Goal: Task Accomplishment & Management: Use online tool/utility

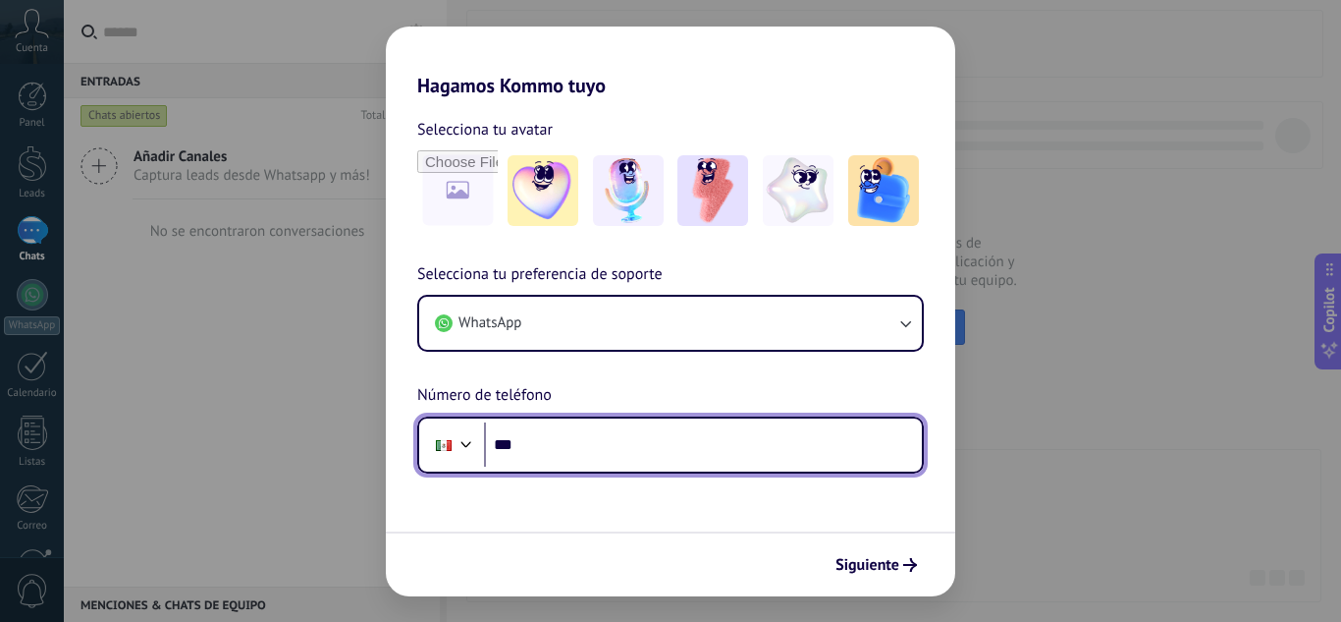
click at [636, 462] on input "***" at bounding box center [703, 444] width 438 height 45
click at [598, 445] on input "*******" at bounding box center [703, 444] width 438 height 45
type input "**********"
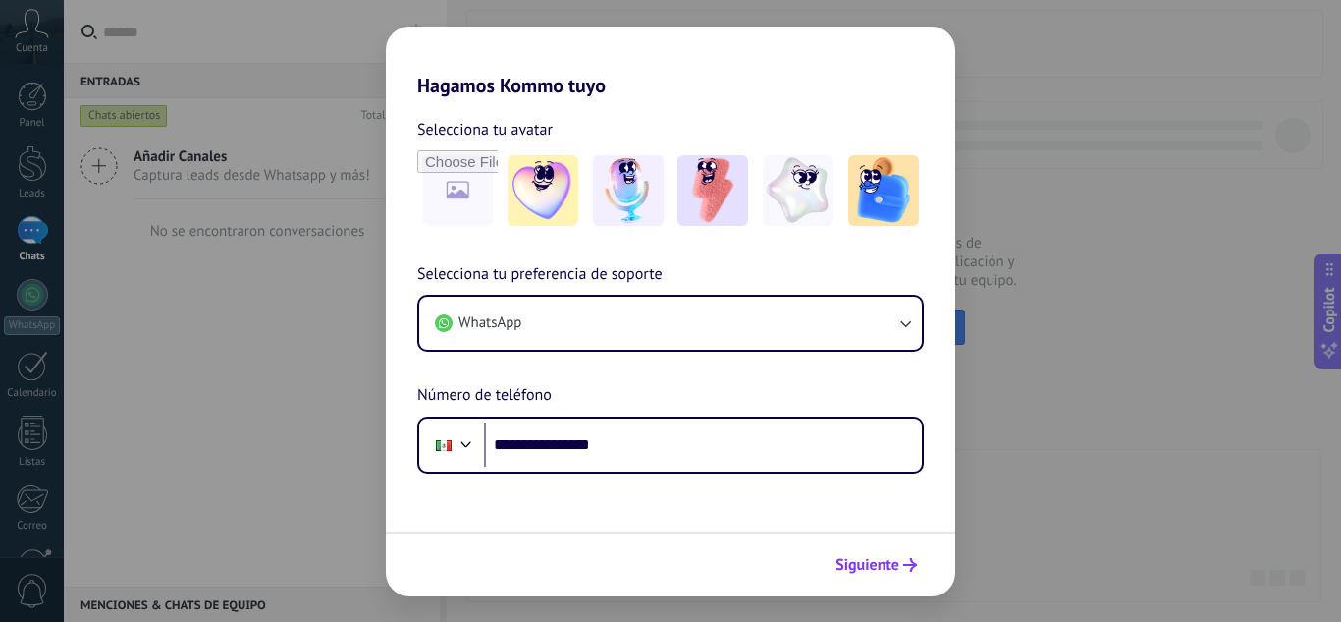
click at [863, 559] on span "Siguiente" at bounding box center [868, 565] width 64 height 14
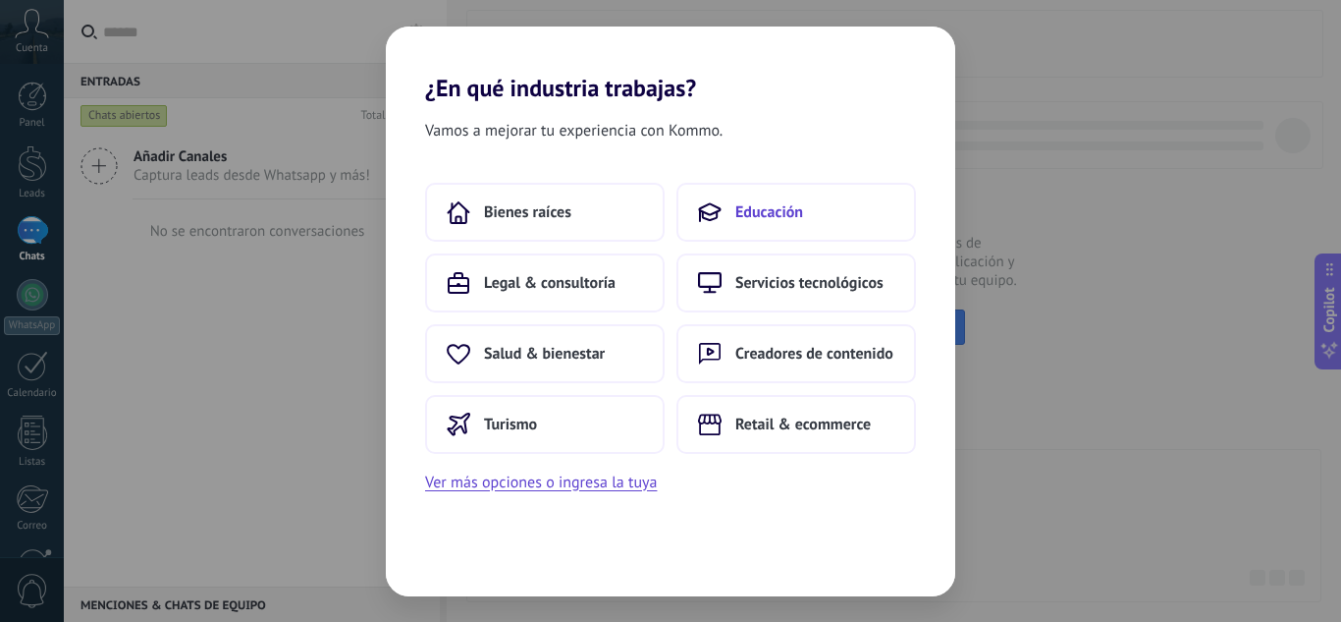
click at [776, 220] on span "Educación" at bounding box center [769, 212] width 68 height 20
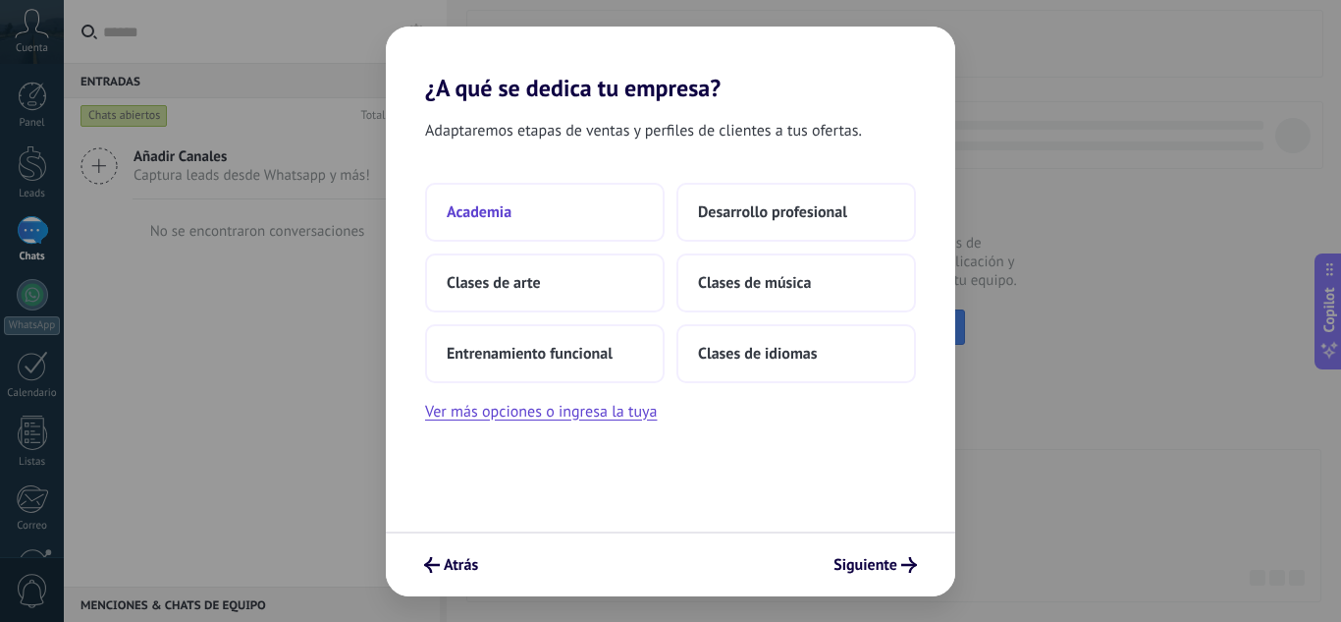
click at [557, 226] on button "Academia" at bounding box center [545, 212] width 240 height 59
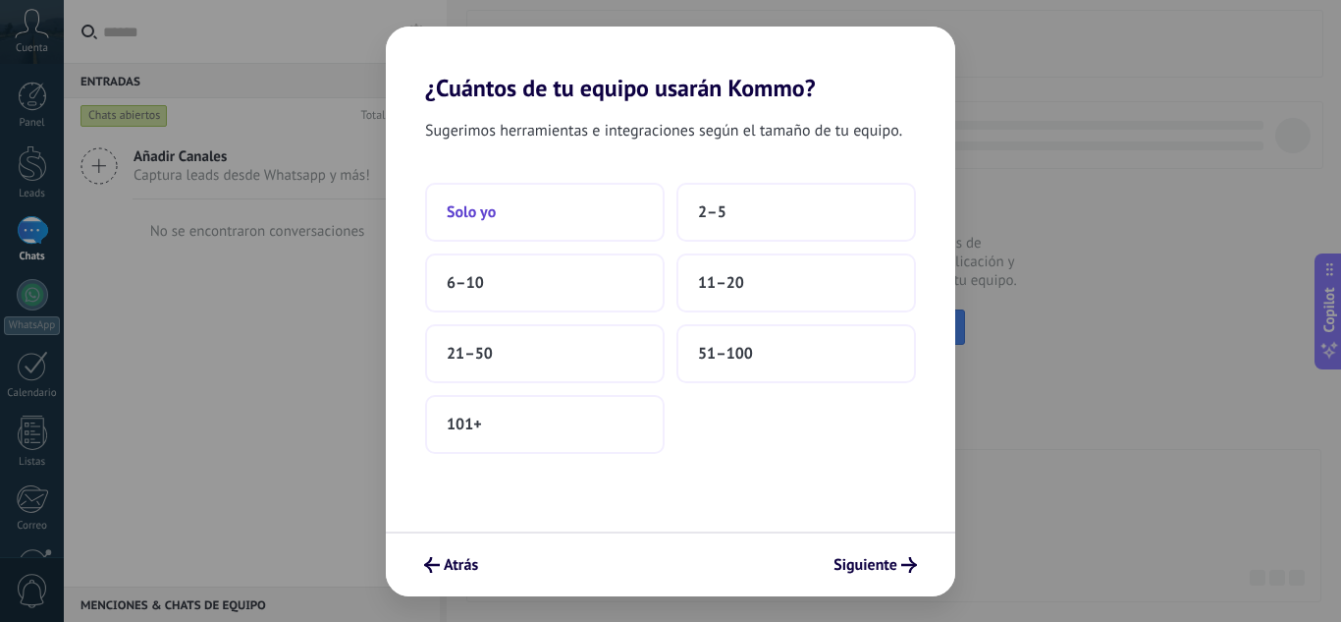
click at [589, 212] on button "Solo yo" at bounding box center [545, 212] width 240 height 59
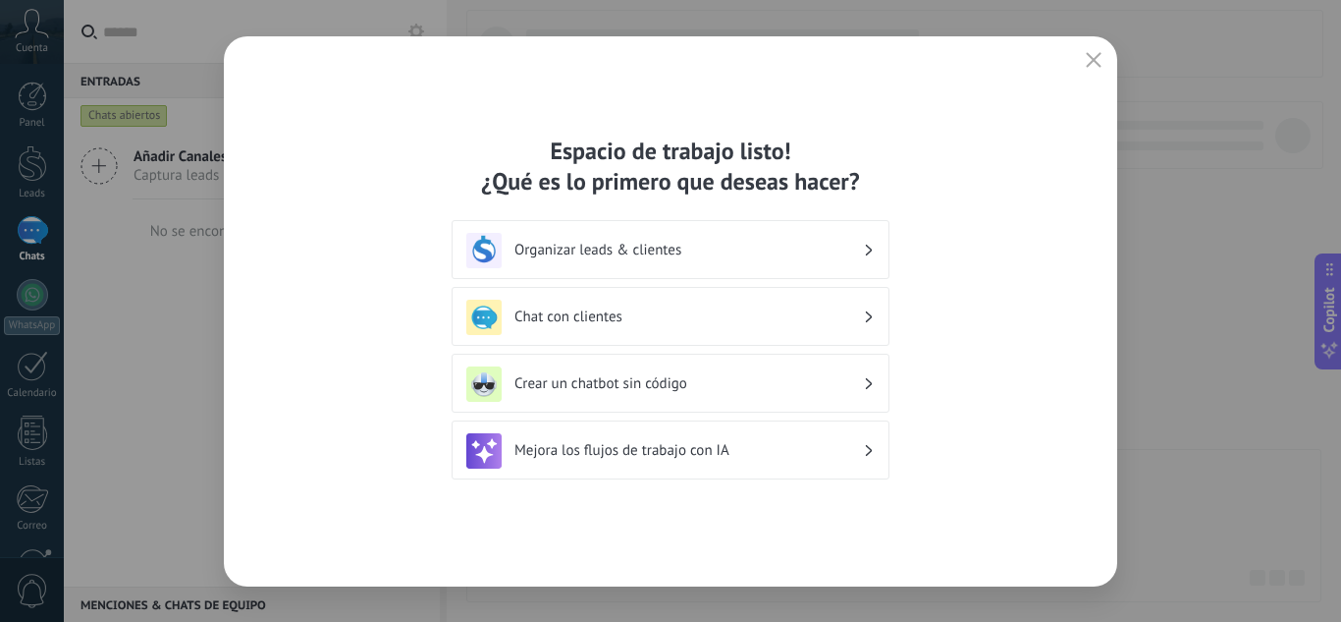
click at [799, 337] on div "Chat con clientes" at bounding box center [671, 316] width 438 height 59
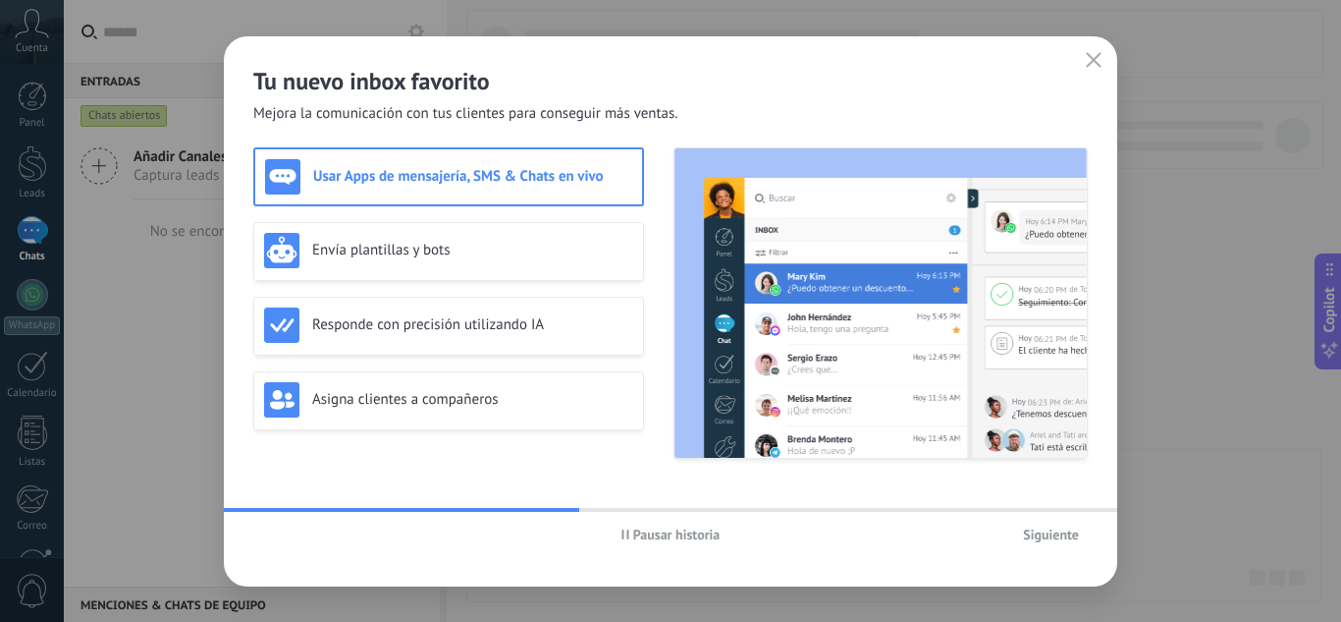
click at [645, 532] on span "Pausar historia" at bounding box center [676, 534] width 87 height 14
click at [645, 532] on span "Iniciar historia" at bounding box center [676, 534] width 84 height 14
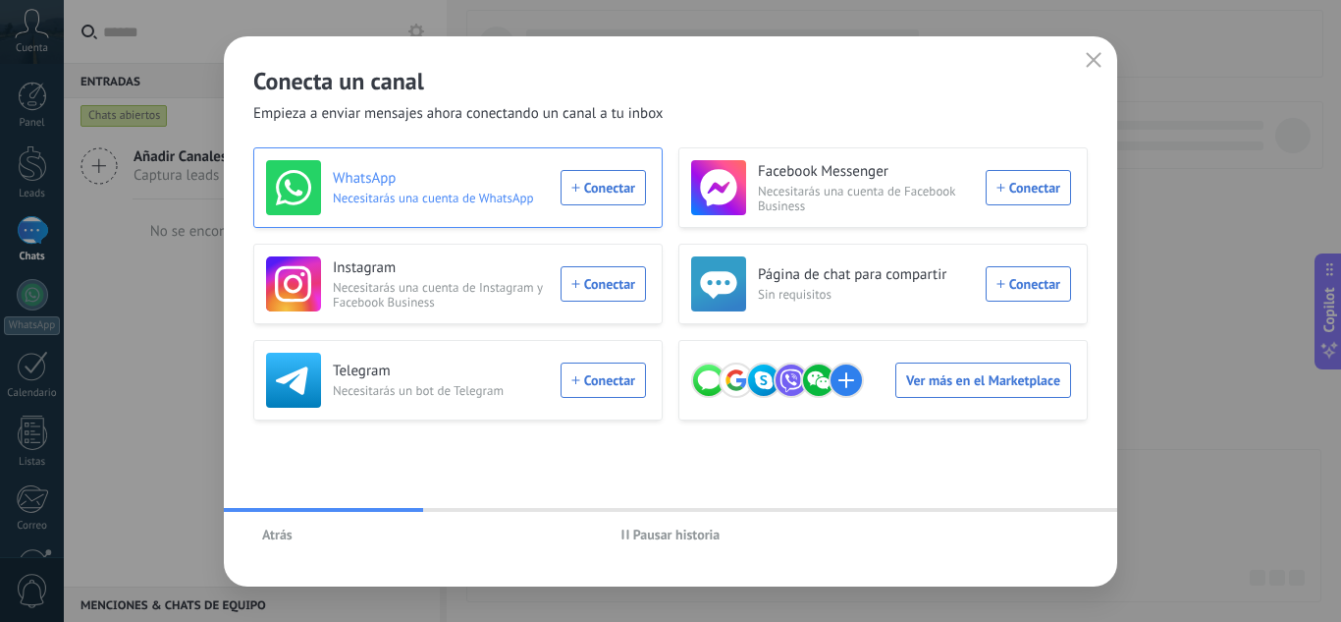
click at [609, 191] on div "WhatsApp Necesitarás una cuenta de WhatsApp Conectar" at bounding box center [456, 187] width 380 height 55
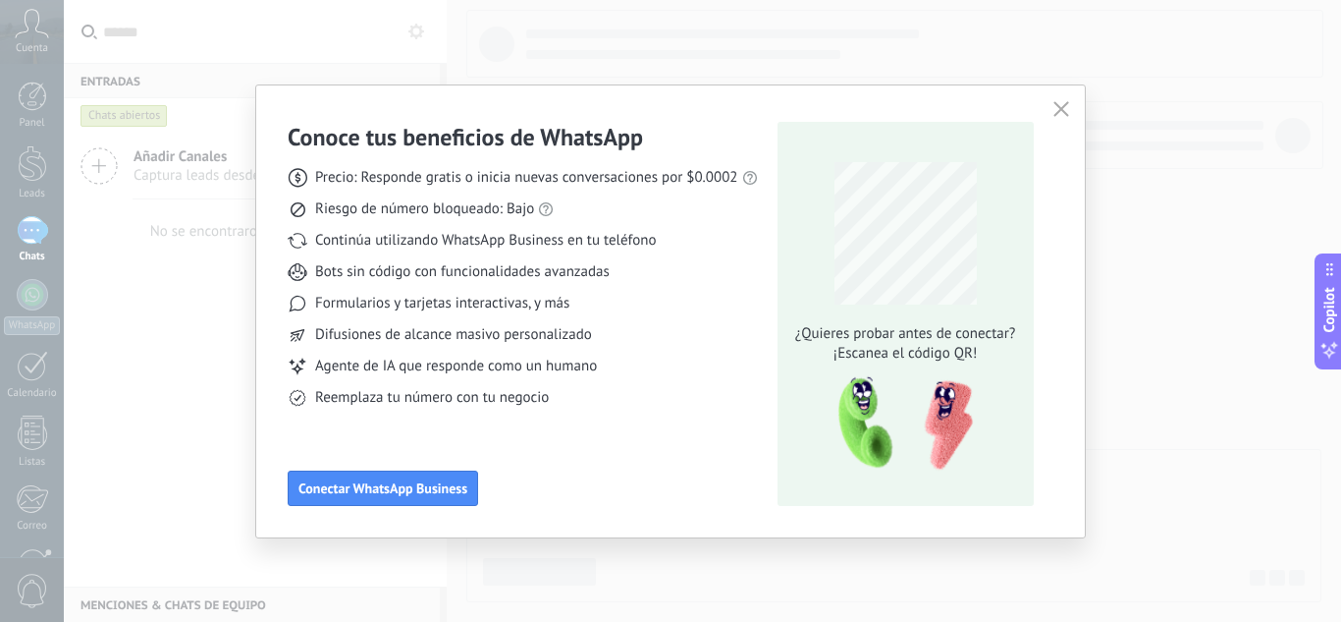
click at [781, 427] on div "¿Quieres probar antes de conectar? ¡Escanea el código QR!" at bounding box center [906, 314] width 256 height 384
click at [411, 514] on div "Conoce tus beneficios de WhatsApp Precio: Responde gratis o inicia nuevas conve…" at bounding box center [670, 311] width 829 height 452
click at [410, 497] on button "Conectar WhatsApp Business" at bounding box center [383, 487] width 190 height 35
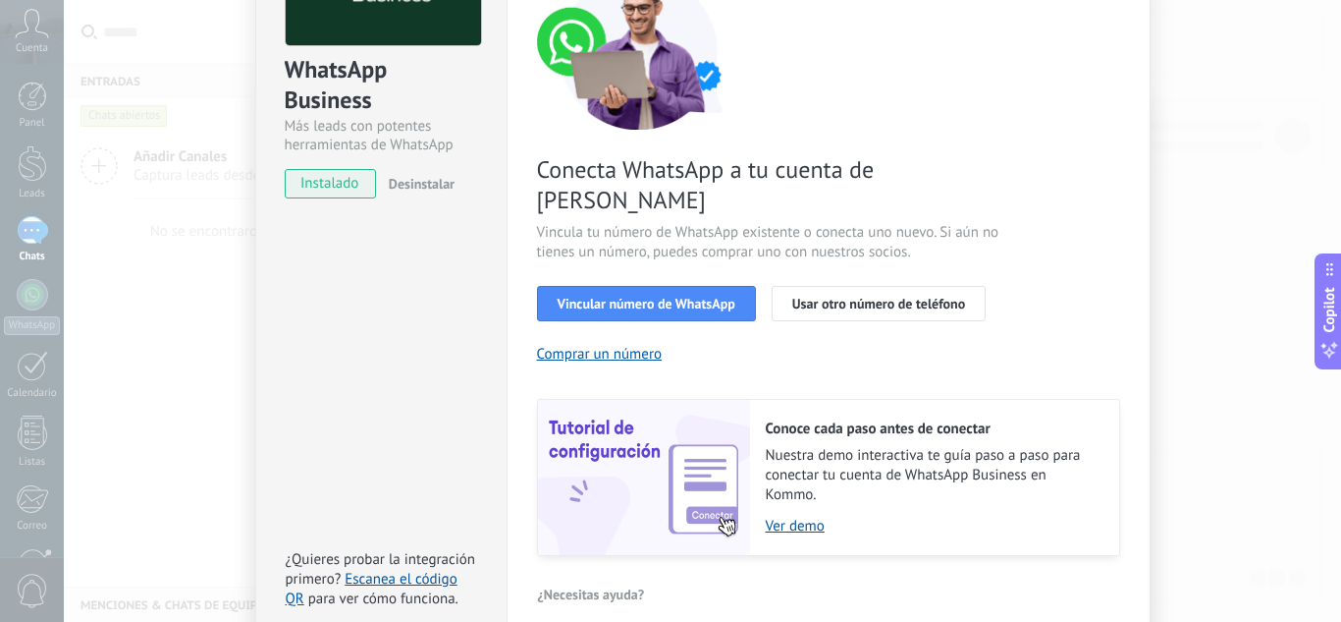
scroll to position [196, 0]
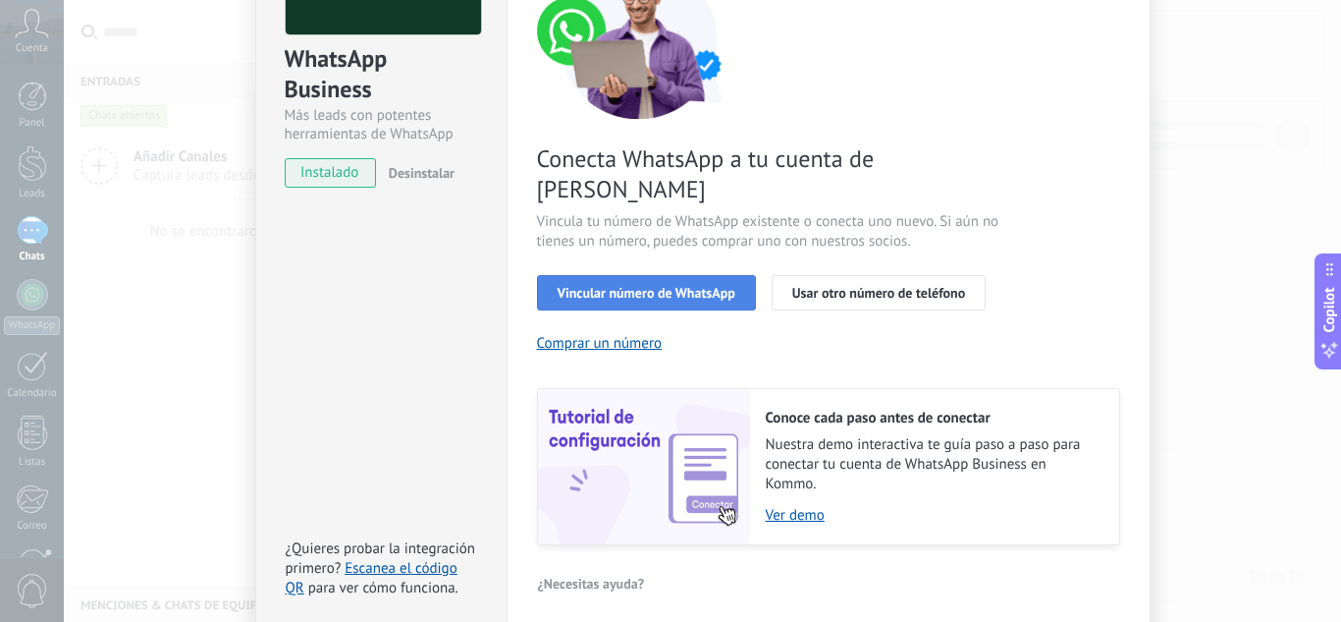
click at [683, 275] on button "Vincular número de WhatsApp" at bounding box center [646, 292] width 219 height 35
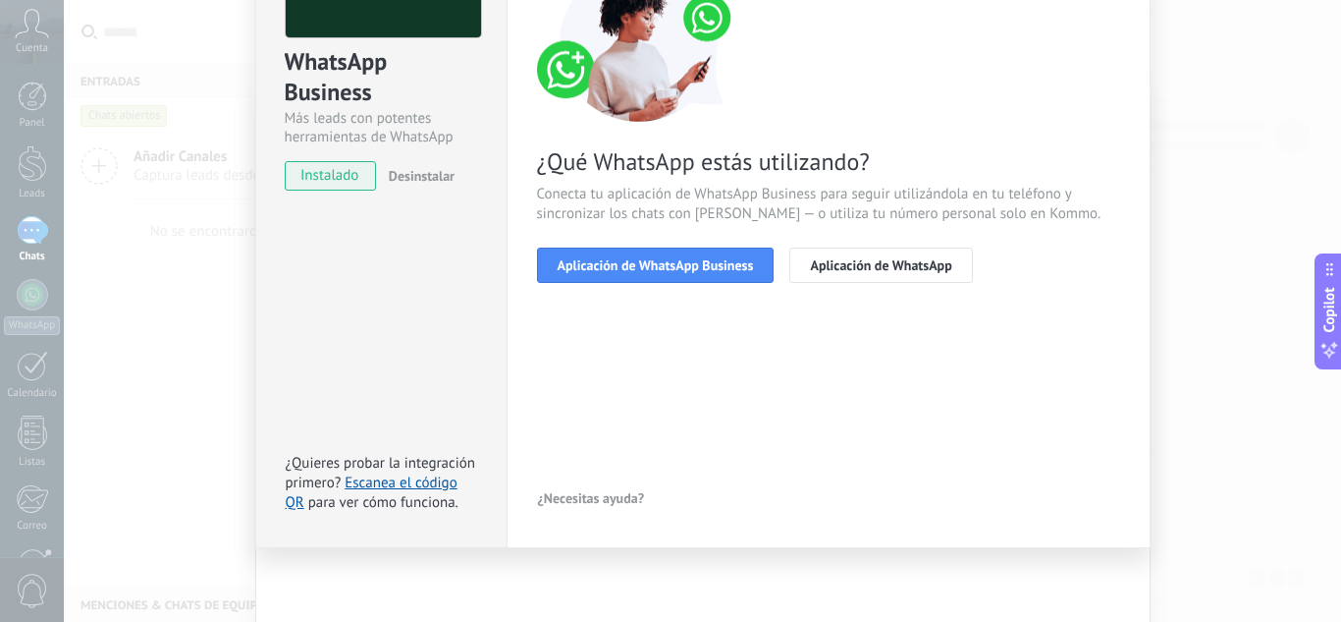
scroll to position [193, 0]
click at [664, 259] on span "Aplicación de WhatsApp Business" at bounding box center [656, 265] width 196 height 14
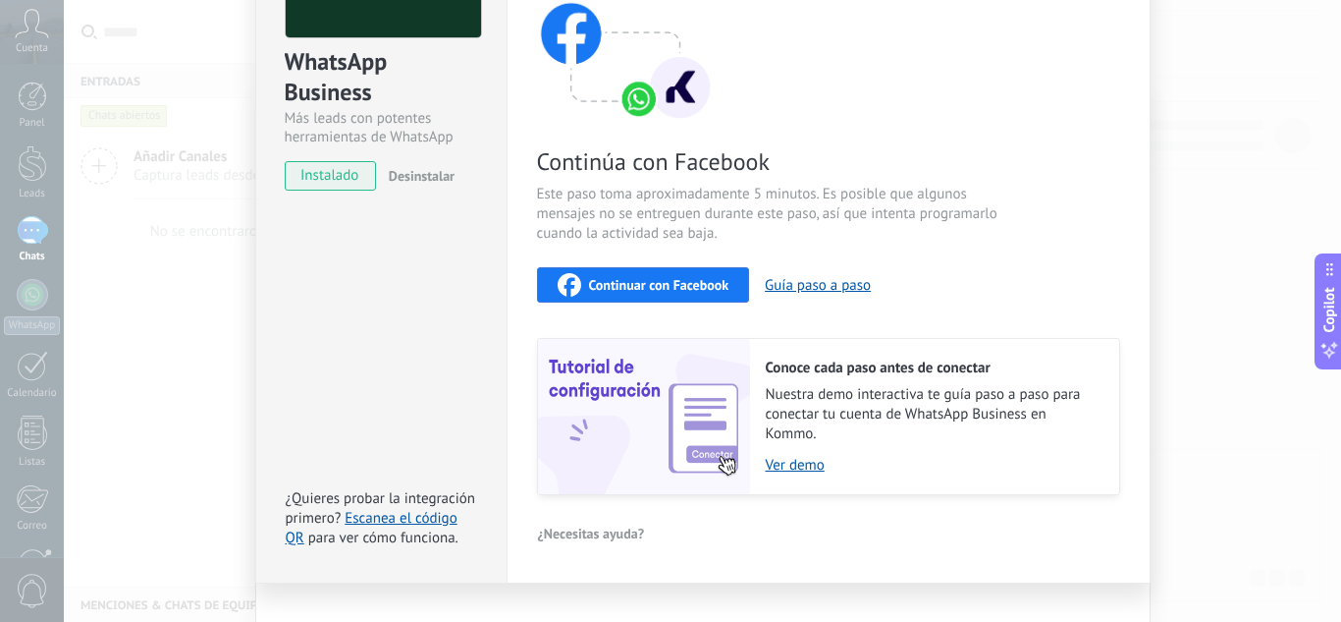
click at [616, 274] on div "Continuar con Facebook" at bounding box center [644, 285] width 172 height 24
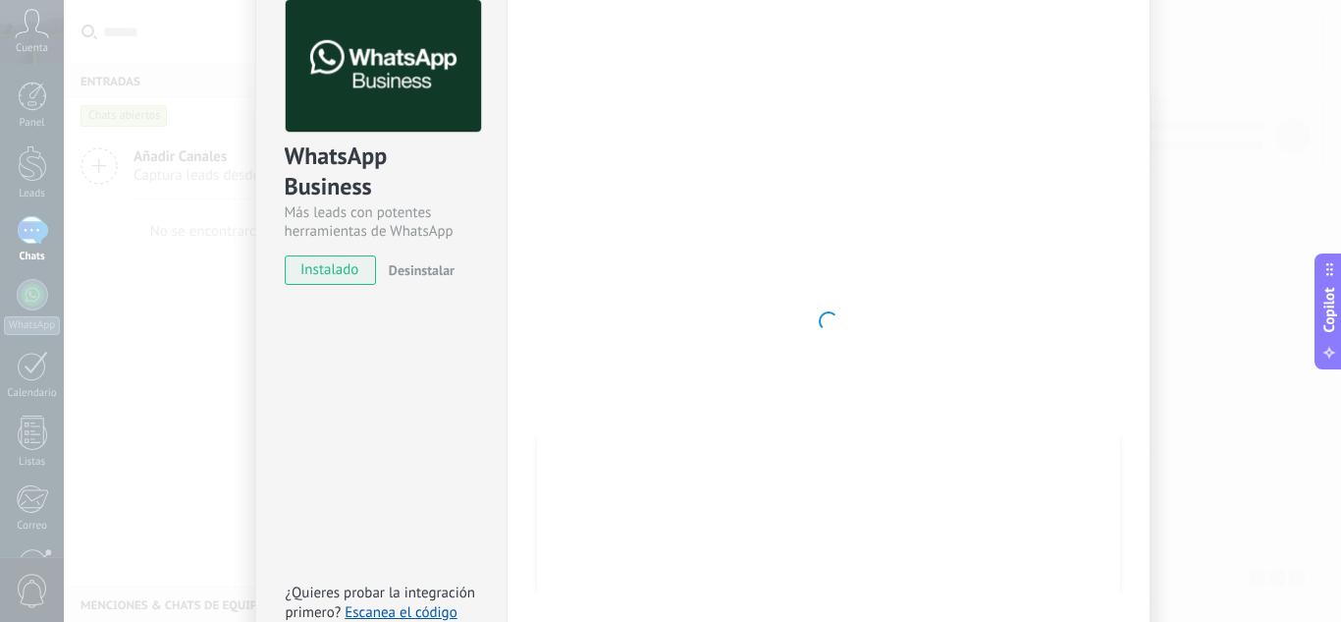
scroll to position [0, 0]
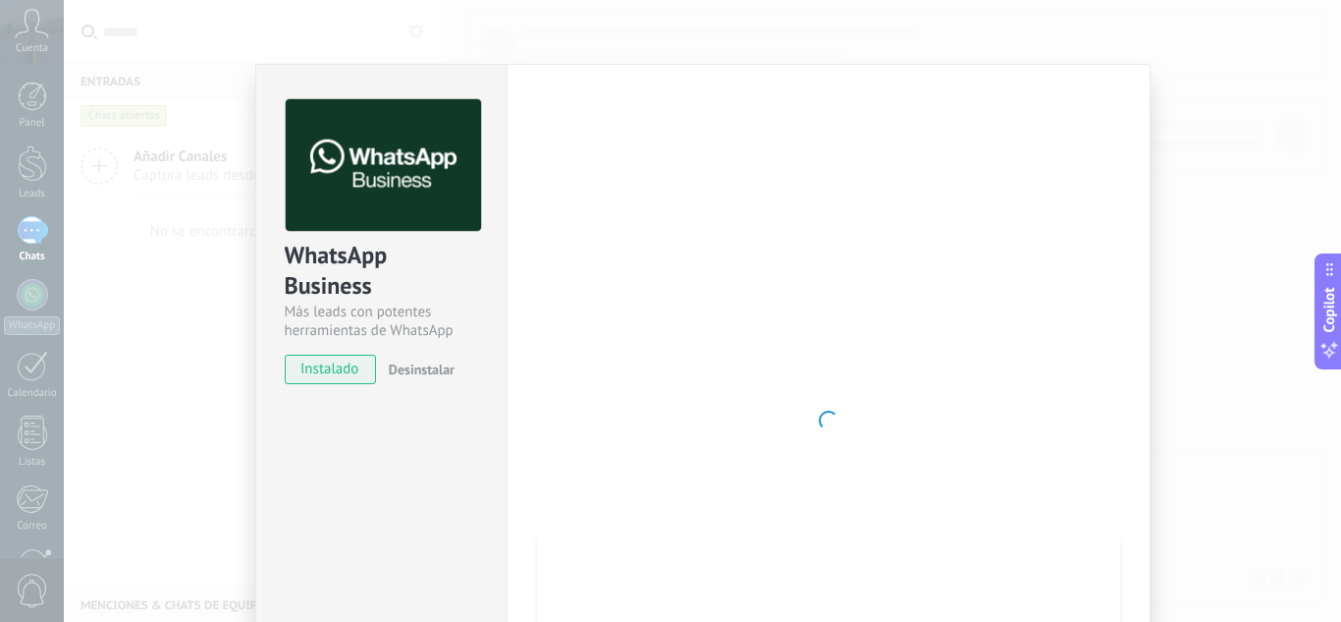
click at [327, 363] on span "instalado" at bounding box center [330, 368] width 89 height 29
click at [1264, 165] on div "WhatsApp Business Más leads con potentes herramientas de WhatsApp instalado Des…" at bounding box center [702, 311] width 1277 height 622
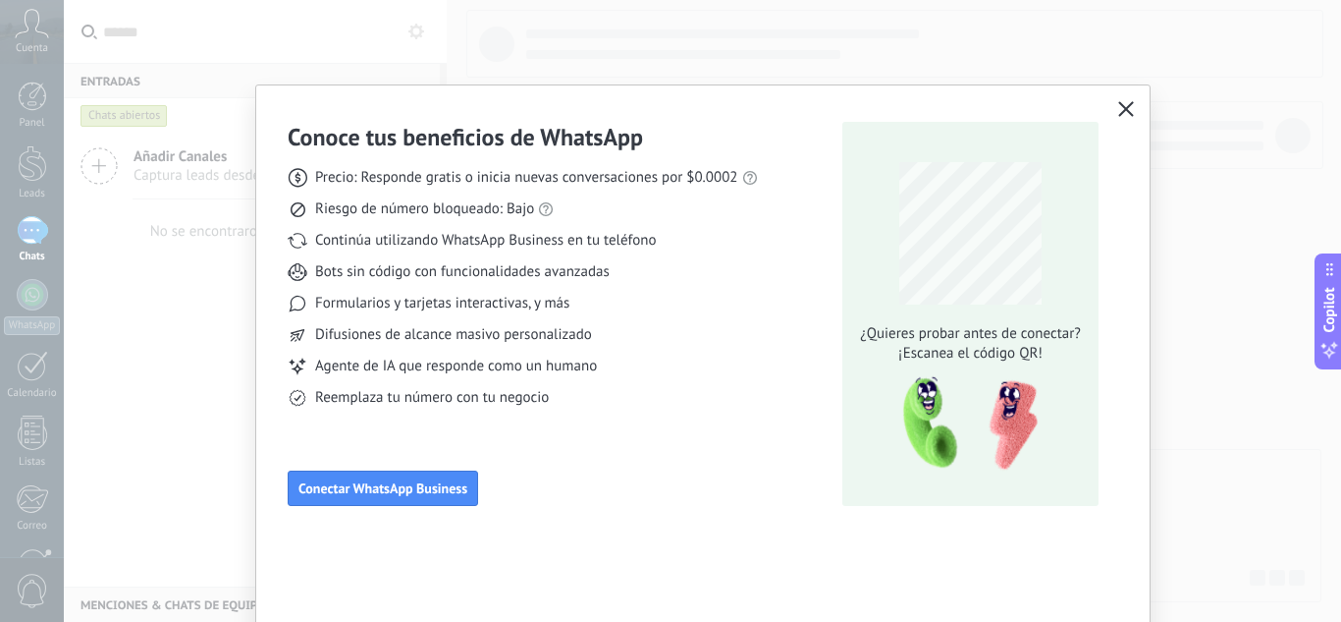
click at [1263, 165] on div at bounding box center [702, 311] width 1277 height 622
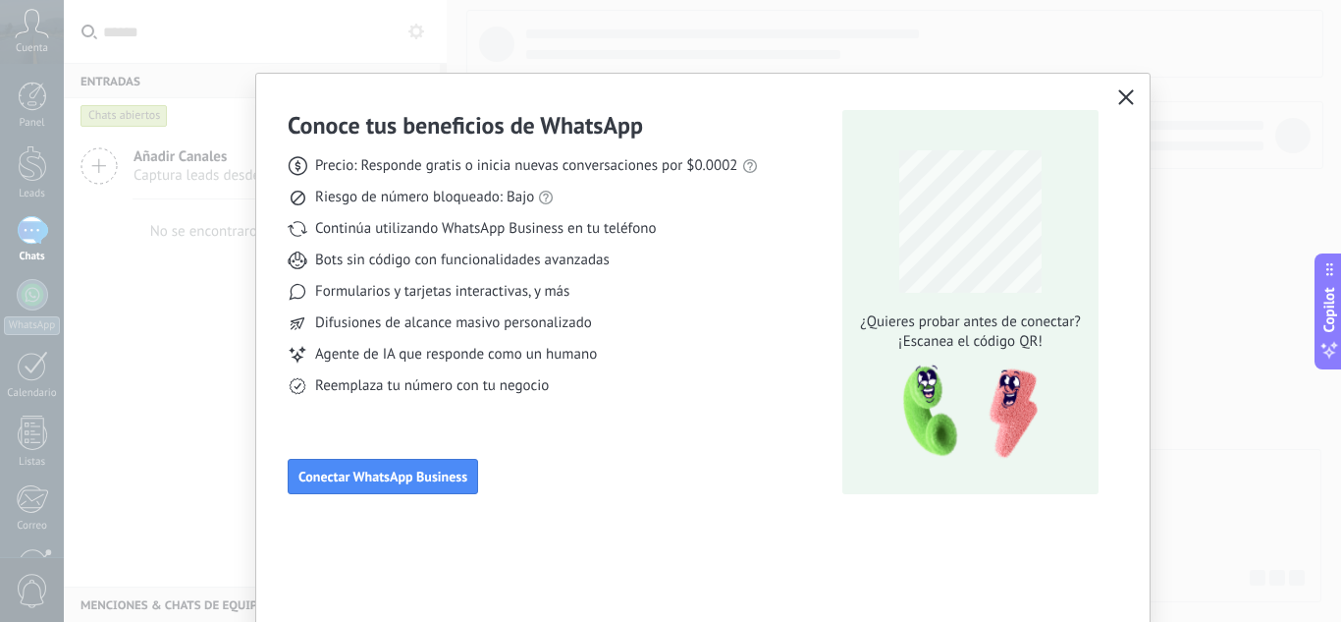
scroll to position [15, 0]
